Goal: Task Accomplishment & Management: Complete application form

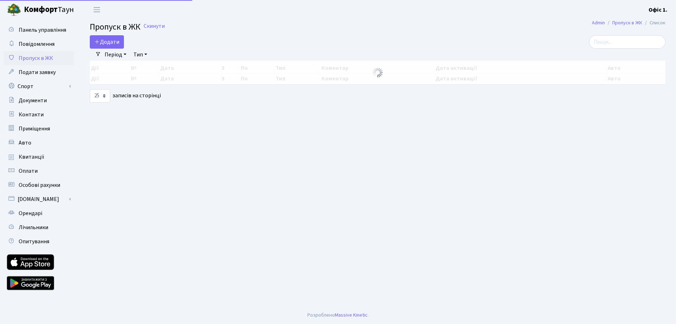
select select "25"
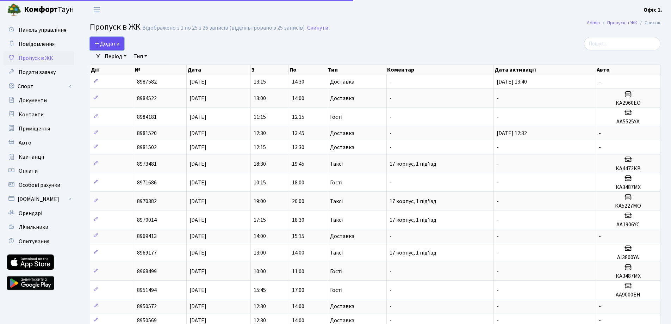
click at [102, 43] on span "Додати" at bounding box center [106, 44] width 25 height 8
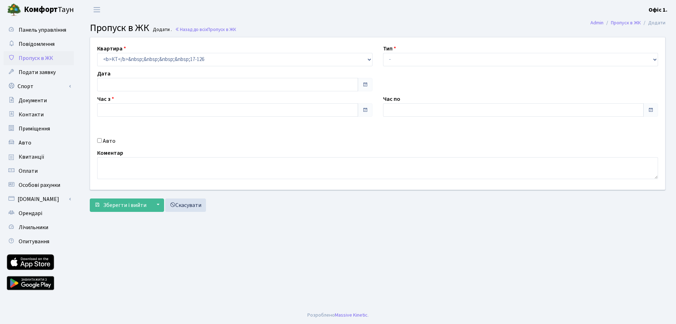
type input "[DATE]"
type input "17:00"
type input "18:15"
click at [444, 53] on select "- Доставка Таксі Гості Сервіс" at bounding box center [520, 59] width 275 height 13
select select "3"
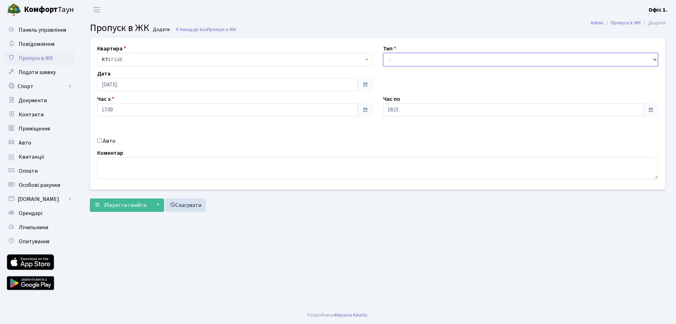
click at [383, 53] on select "- Доставка Таксі Гості Сервіс" at bounding box center [520, 59] width 275 height 13
click at [99, 142] on input "Авто" at bounding box center [99, 140] width 5 height 5
checkbox input "true"
paste input "AA4013YC"
type input "AA4013YC"
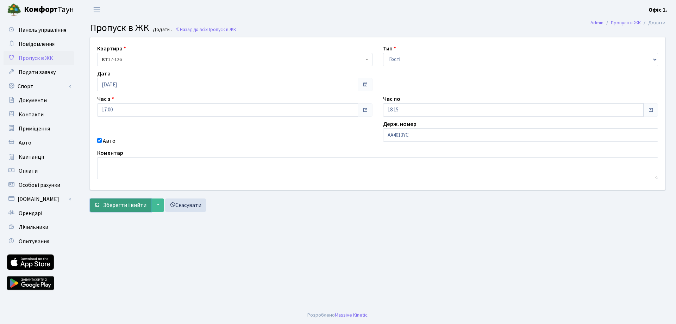
click at [139, 201] on span "Зберегти і вийти" at bounding box center [124, 205] width 43 height 8
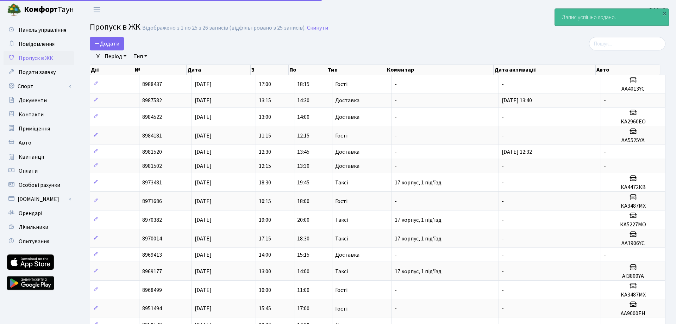
select select "25"
